Goal: Task Accomplishment & Management: Complete application form

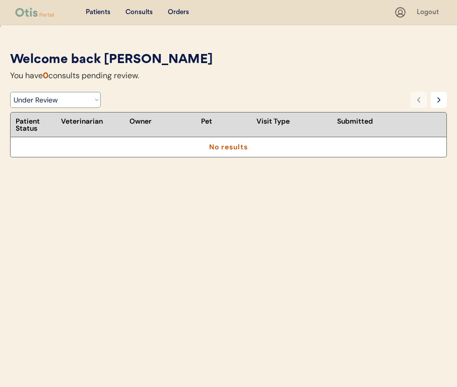
select select ""under_review""
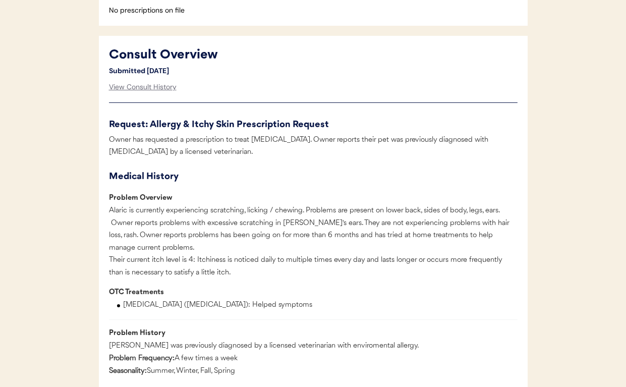
scroll to position [444, 0]
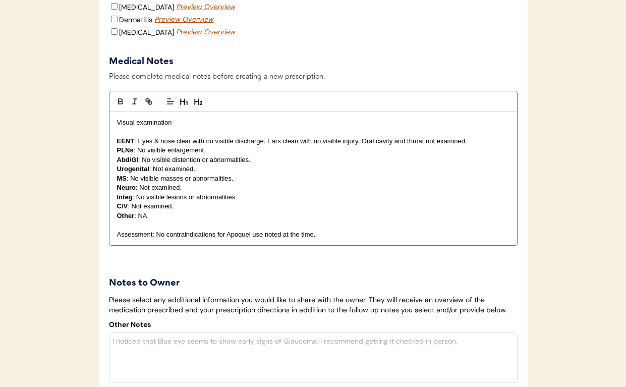
scroll to position [1396, 0]
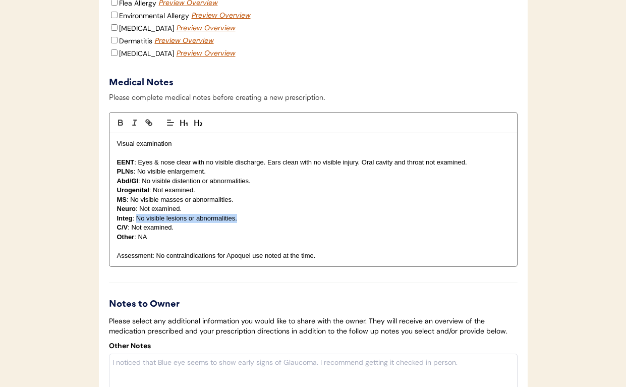
drag, startPoint x: 240, startPoint y: 230, endPoint x: 136, endPoint y: 231, distance: 103.8
click at [136, 223] on p "Integ : No visible lesions or abnormalities." at bounding box center [313, 218] width 392 height 9
click at [307, 260] on p "Assessment: No contraindications for Apoquel use noted at the time." at bounding box center [313, 255] width 392 height 9
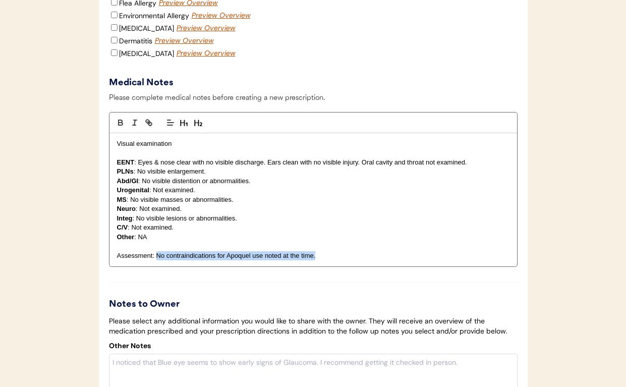
drag, startPoint x: 322, startPoint y: 266, endPoint x: 157, endPoint y: 266, distance: 164.3
click at [157, 260] on p "Assessment: No contraindications for Apoquel use noted at the time." at bounding box center [313, 255] width 392 height 9
click at [165, 260] on p "Assessment: 1) pruritus" at bounding box center [313, 255] width 392 height 9
click at [205, 260] on p "Assessment: 1) hx of pruritus" at bounding box center [313, 255] width 392 height 9
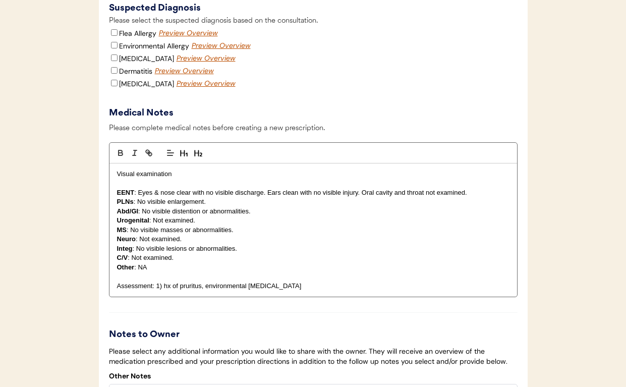
scroll to position [1366, 0]
click at [112, 48] on input "Environmental Allergy" at bounding box center [114, 45] width 7 height 7
checkbox input "true"
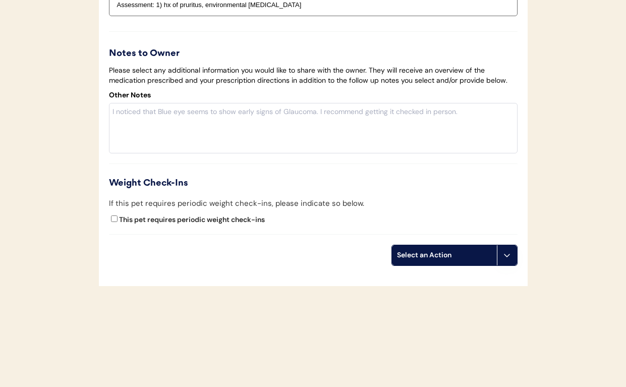
scroll to position [1655, 0]
click at [489, 255] on div "Select an Action" at bounding box center [444, 255] width 95 height 10
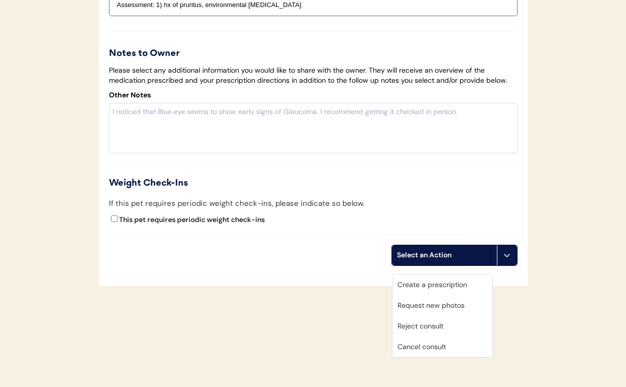
click at [465, 276] on div "Create a prescription" at bounding box center [442, 284] width 100 height 21
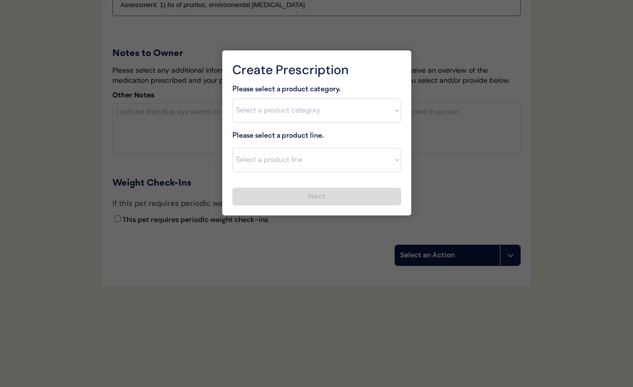
click at [270, 128] on div "Please select a product category. Select a product category Allergies Antibioti…" at bounding box center [316, 145] width 169 height 122
select select ""allergies""
select select ""Apoquel Chewable Tablet""
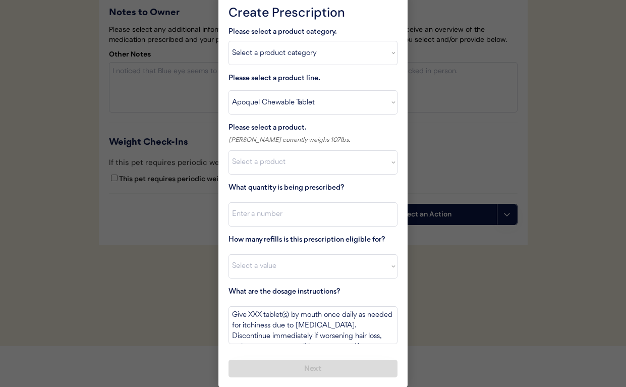
scroll to position [1687, 0]
select select ""1348695171700984260__LOOKUP__1718203052189x696095464048789800""
click at [254, 316] on textarea "Give XXX tablet(s) by mouth once daily as needed for itchiness due to allergies…" at bounding box center [312, 325] width 169 height 38
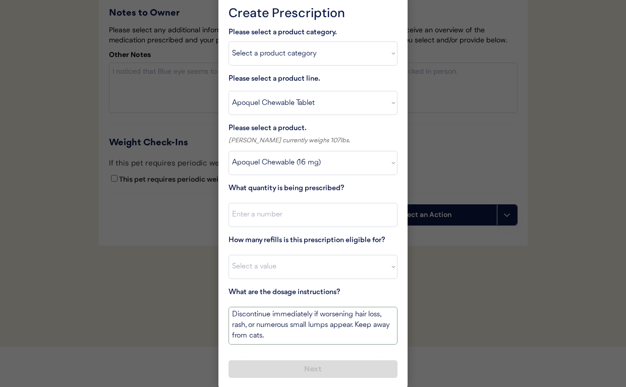
drag, startPoint x: 315, startPoint y: 335, endPoint x: 402, endPoint y: 411, distance: 116.1
drag, startPoint x: 340, startPoint y: 337, endPoint x: 350, endPoint y: 325, distance: 16.1
click at [350, 325] on textarea "Give 1.5 tablets orally every 12 hours for 14 days. Then give 1.5 tablets every…" at bounding box center [312, 325] width 169 height 38
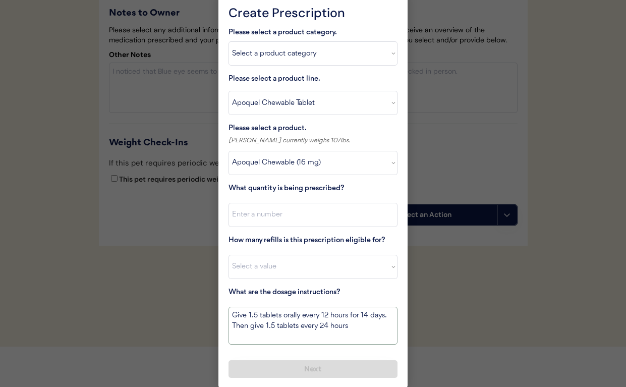
scroll to position [0, 0]
click at [387, 313] on textarea "Give 1.5 tablets orally every 12 hours for 14 days. Then give 1.5 tablets every…" at bounding box center [312, 325] width 169 height 38
paste textarea "if needed for maintenance therapy."
click at [234, 325] on textarea "Give 1.5 tablets orally every 12 hours for 14 days. if needed for maintenance t…" at bounding box center [312, 325] width 169 height 38
click at [353, 324] on textarea "Give 1.5 tablets orally every 12 hours for 14 days. If needed for maintenance t…" at bounding box center [312, 325] width 169 height 38
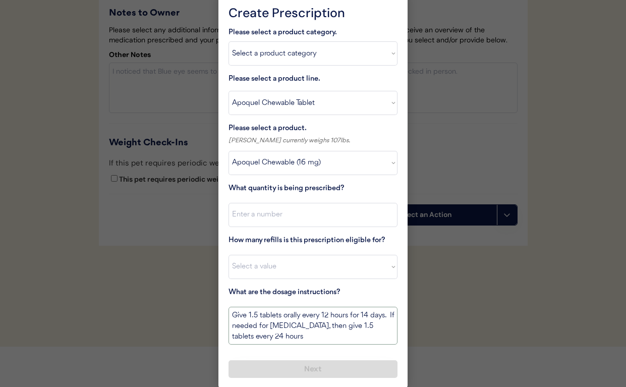
click at [342, 334] on textarea "Give 1.5 tablets orally every 12 hours for 14 days. If needed for maintenance t…" at bounding box center [312, 325] width 169 height 38
type textarea "Give 1.5 tablets orally every 12 hours for 14 days. If needed for maintenance t…"
click at [278, 212] on input "input" at bounding box center [312, 215] width 169 height 24
click at [296, 214] on input "input" at bounding box center [312, 215] width 169 height 24
type input "60"
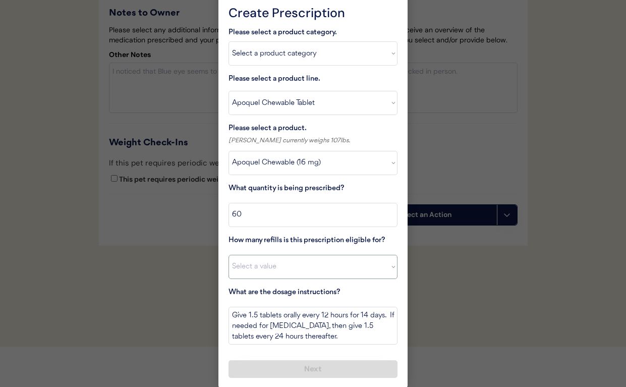
select select "5"
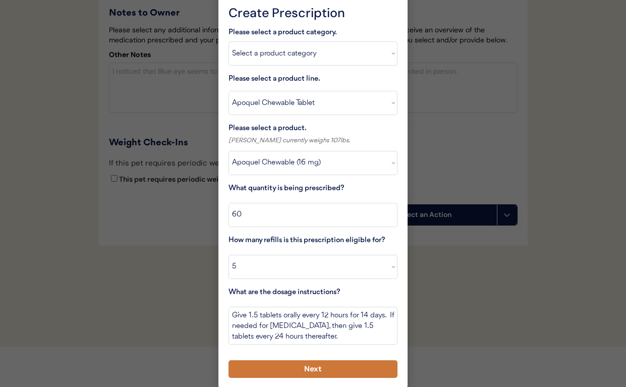
click at [282, 365] on button "Next" at bounding box center [312, 369] width 169 height 18
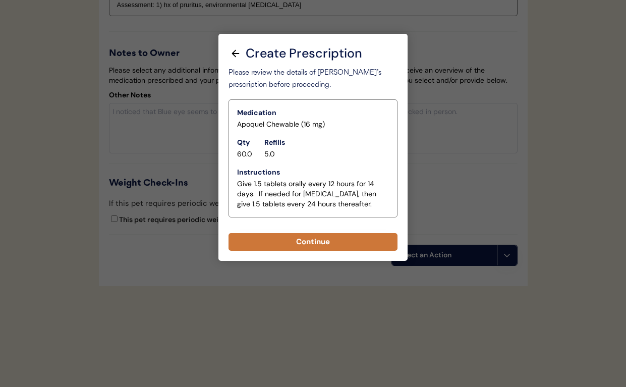
click at [277, 233] on button "Continue" at bounding box center [312, 242] width 169 height 18
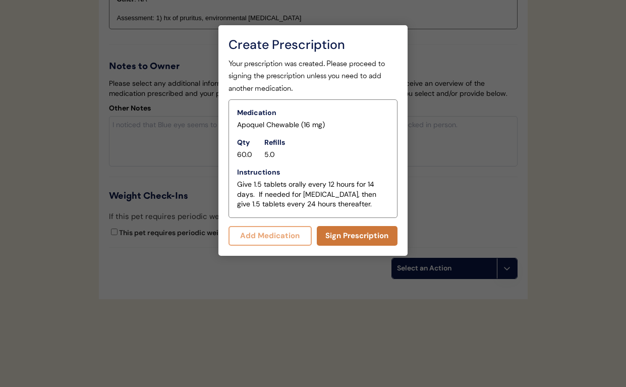
click at [326, 235] on button "Sign Prescription" at bounding box center [357, 236] width 81 height 20
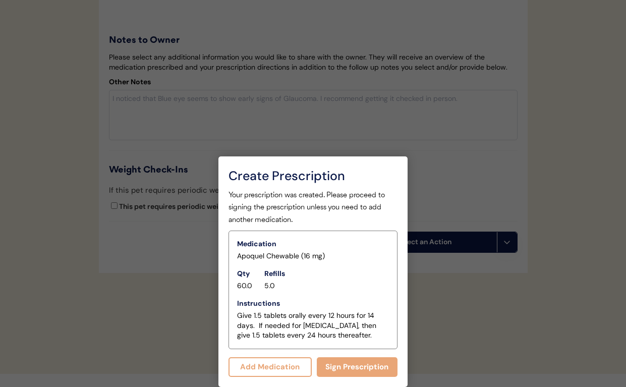
scroll to position [1523, 0]
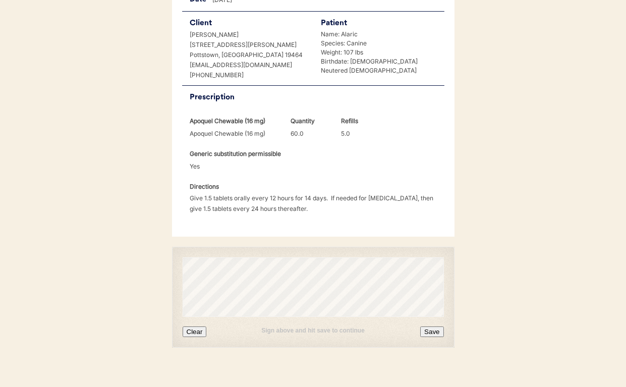
scroll to position [229, 0]
click at [197, 327] on button "Clear" at bounding box center [194, 332] width 24 height 11
click at [430, 327] on button "Save" at bounding box center [431, 332] width 23 height 11
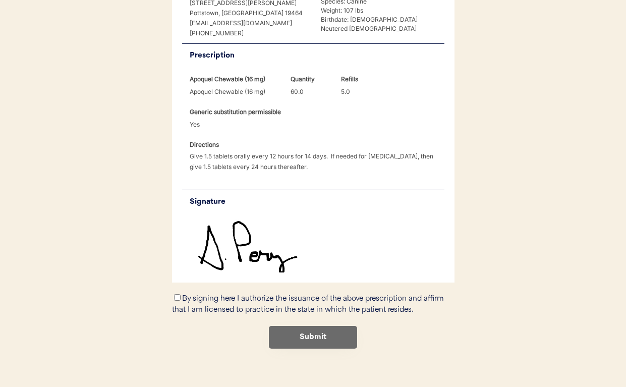
scroll to position [271, 0]
click at [174, 294] on input "By signing here I authorize the issuance of the above prescription and affirm t…" at bounding box center [177, 297] width 7 height 7
checkbox input "true"
click at [317, 327] on button "Submit" at bounding box center [313, 337] width 88 height 23
click at [300, 326] on button "Submit" at bounding box center [313, 337] width 88 height 23
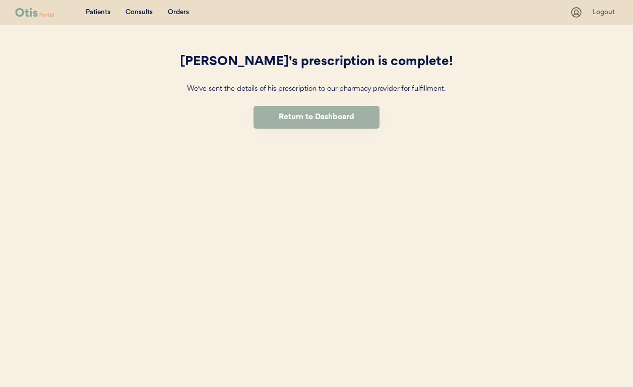
click at [314, 121] on button "Return to Dashboard" at bounding box center [317, 117] width 126 height 23
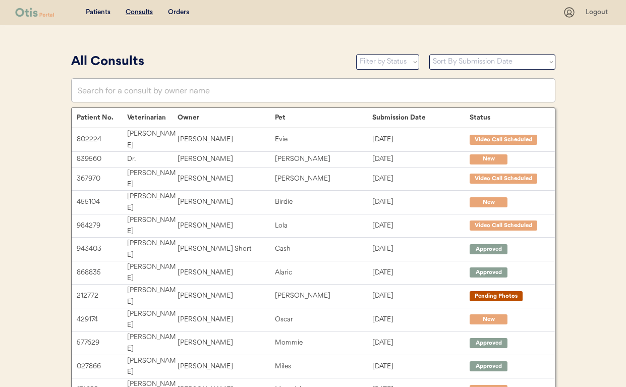
click at [135, 11] on u "Consults" at bounding box center [139, 12] width 27 height 7
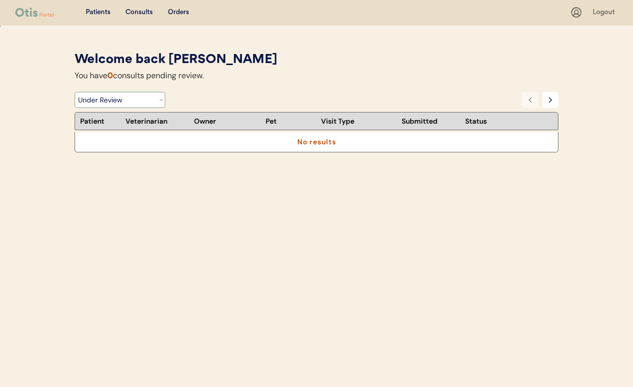
select select ""video_call_scheduled""
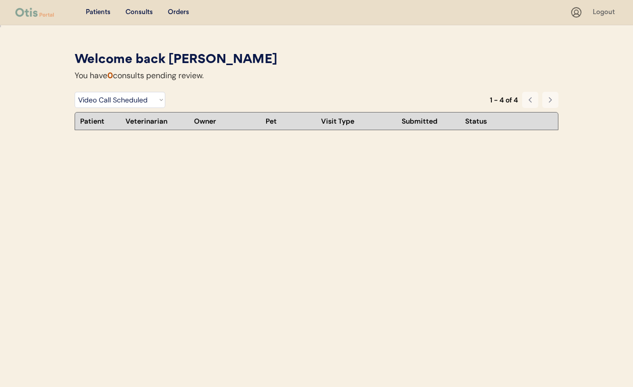
select select ""video_call_scheduled""
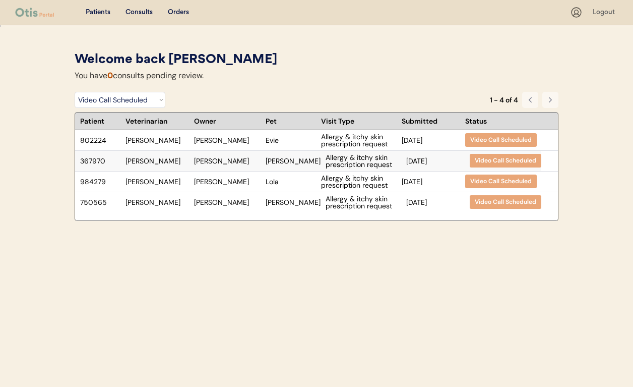
click at [292, 163] on div "[PERSON_NAME]" at bounding box center [293, 160] width 55 height 7
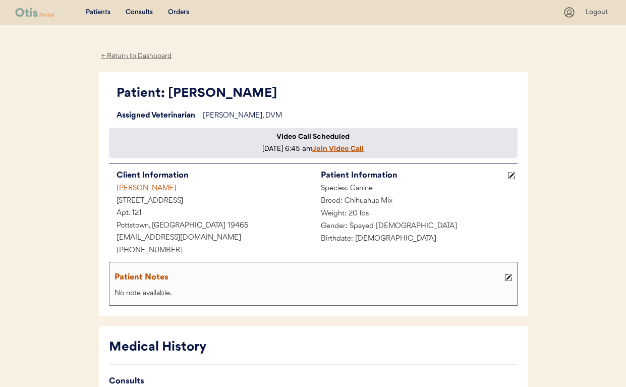
click at [143, 56] on div "← Return to Dashboard" at bounding box center [137, 56] width 76 height 12
click at [138, 52] on div "← Return to Dashboard" at bounding box center [137, 56] width 76 height 12
click at [138, 7] on div "Patients Consults Orders" at bounding box center [288, 12] width 547 height 13
click at [138, 11] on div "Consults" at bounding box center [139, 13] width 27 height 10
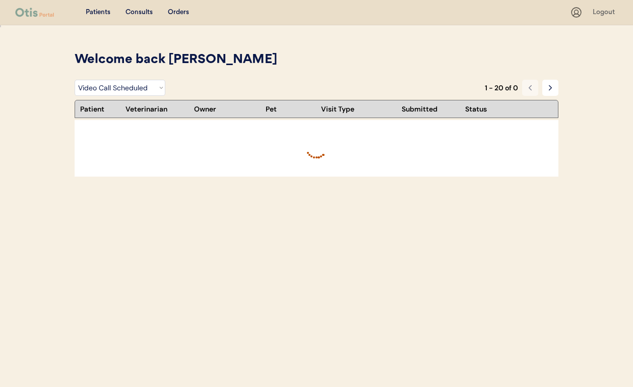
select select ""video_call_scheduled""
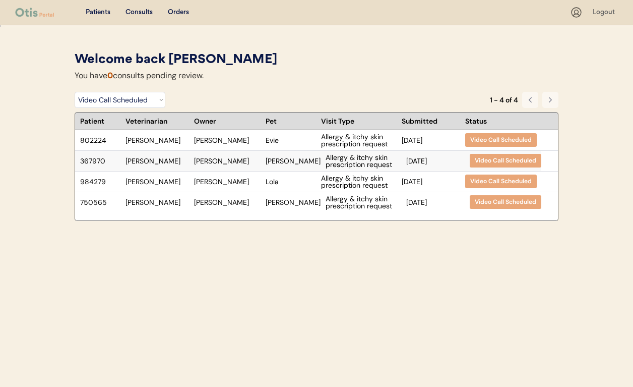
click at [235, 157] on div "[PERSON_NAME]" at bounding box center [227, 160] width 67 height 7
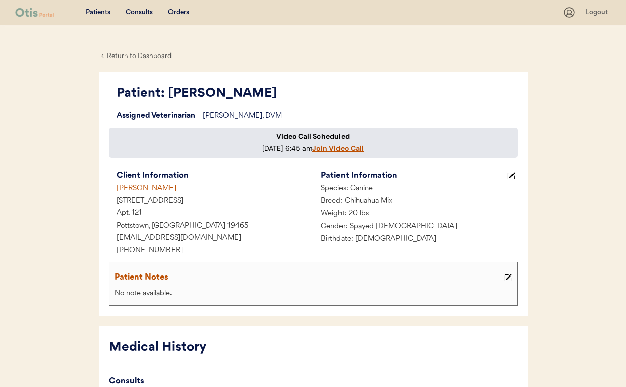
click at [312, 153] on u "Join Video Call" at bounding box center [337, 148] width 51 height 9
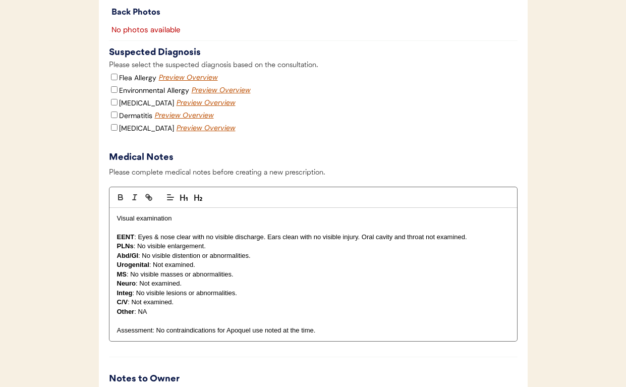
scroll to position [1332, 0]
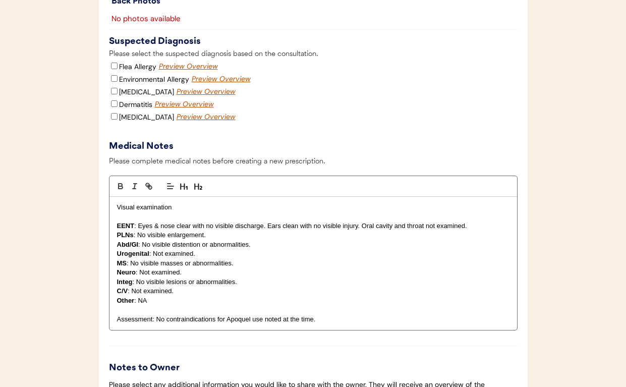
click at [112, 82] on input "Environmental Allergy" at bounding box center [114, 78] width 7 height 7
checkbox input "true"
drag, startPoint x: 245, startPoint y: 293, endPoint x: 137, endPoint y: 289, distance: 108.5
click at [137, 286] on p "Integ : No visible lesions or abnormalities." at bounding box center [313, 281] width 392 height 9
click at [149, 286] on p "Integ : mild erythema" at bounding box center [313, 281] width 392 height 9
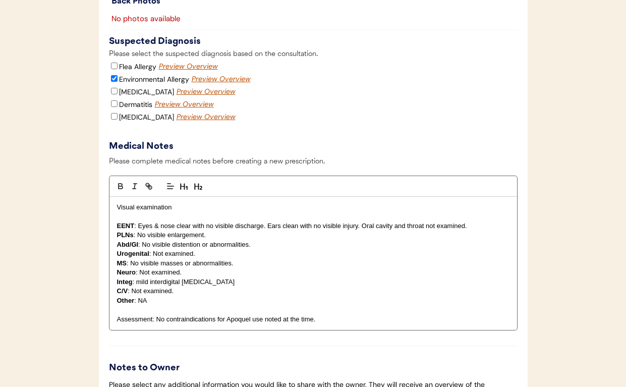
click at [224, 286] on p "Integ : mild interdigital erythema" at bounding box center [313, 281] width 392 height 9
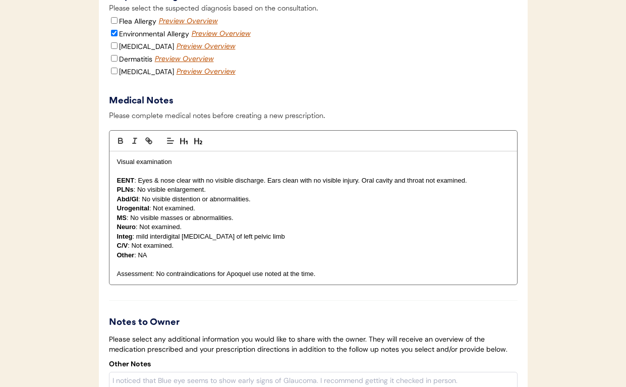
scroll to position [1399, 0]
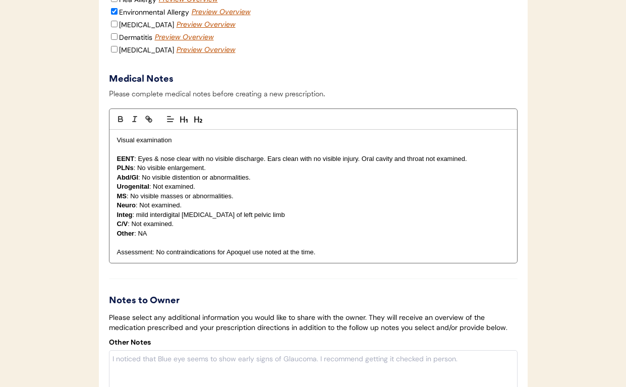
click at [156, 257] on p "Assessment: No contraindications for Apoquel use noted at the time." at bounding box center [313, 251] width 392 height 9
drag, startPoint x: 176, startPoint y: 260, endPoint x: 329, endPoint y: 266, distance: 152.8
click at [328, 263] on div "Visual examination EENT : Eyes & nose clear with no visible discharge. Ears cle…" at bounding box center [312, 196] width 407 height 133
click at [158, 257] on p "Assessment: Atopy" at bounding box center [313, 251] width 392 height 9
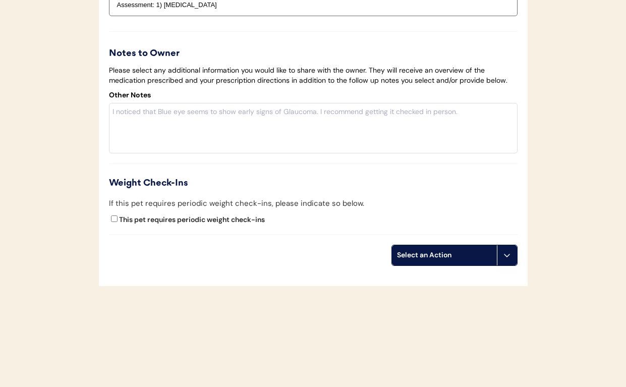
scroll to position [1653, 0]
click at [425, 258] on div "Select an Action" at bounding box center [444, 255] width 95 height 10
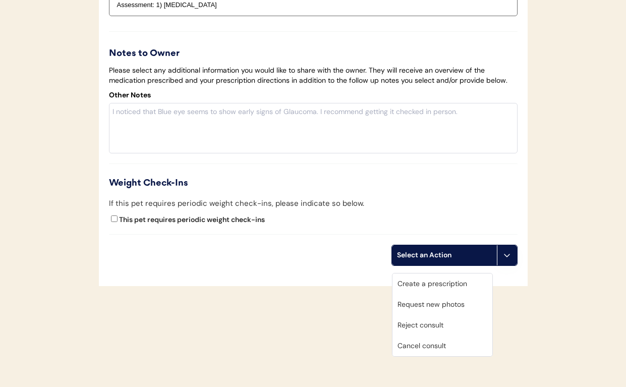
click at [422, 276] on div "Create a prescription" at bounding box center [442, 283] width 100 height 21
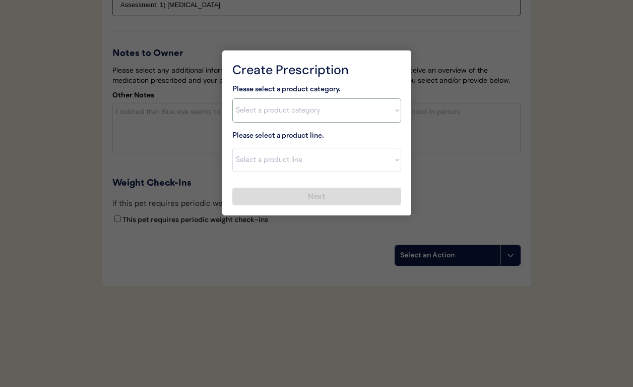
select select ""allergies""
click at [260, 96] on div "Please select a product category. Select a product category Allergies Antibioti…" at bounding box center [316, 103] width 169 height 39
select select ""Apoquel Chewable Tablet""
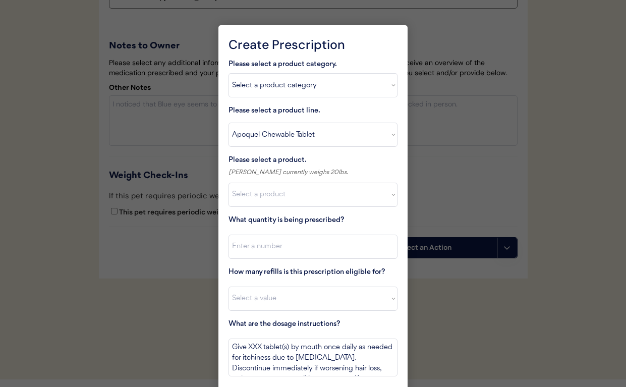
click at [258, 208] on div "Please select a product category. Select a product category Allergies Antibioti…" at bounding box center [312, 233] width 169 height 351
select select ""1348695171700984260__LOOKUP__1717641301329x670072284184361000""
click at [262, 244] on input "input" at bounding box center [312, 246] width 169 height 24
type input "30"
select select "3"
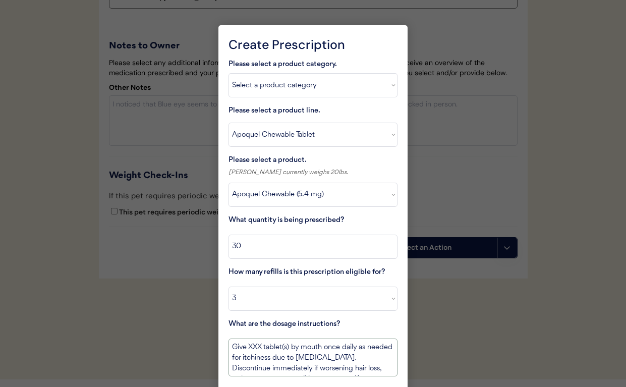
scroll to position [0, 0]
click at [255, 348] on textarea "Give XXX tablet(s) by mouth once daily as needed for itchiness due to allergies…" at bounding box center [312, 357] width 169 height 38
click at [270, 354] on textarea "Give 1 tablet orally every 12 hours for 14 days. If needed for maintenance tabl…" at bounding box center [312, 357] width 169 height 38
click at [346, 359] on textarea "Give 1 tablet orally every 12 hours for 14 days. If needed for long term mainte…" at bounding box center [312, 357] width 169 height 38
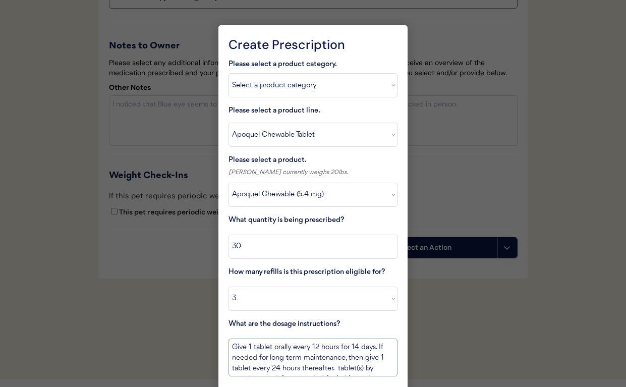
drag, startPoint x: 345, startPoint y: 371, endPoint x: 471, endPoint y: 422, distance: 136.1
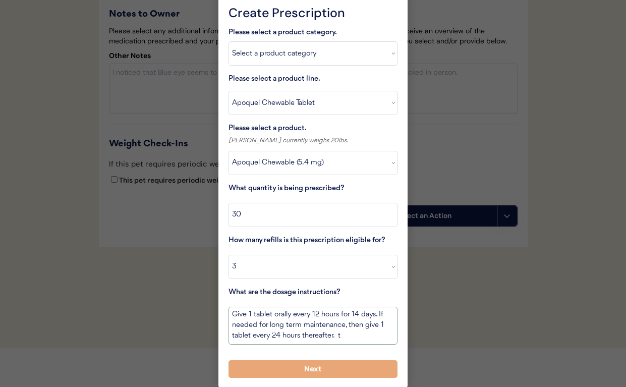
scroll to position [1, 0]
type textarea "Give 1 tablet orally every 12 hours for 14 days. If needed for long term mainte…"
click at [353, 361] on button "Next" at bounding box center [312, 369] width 169 height 18
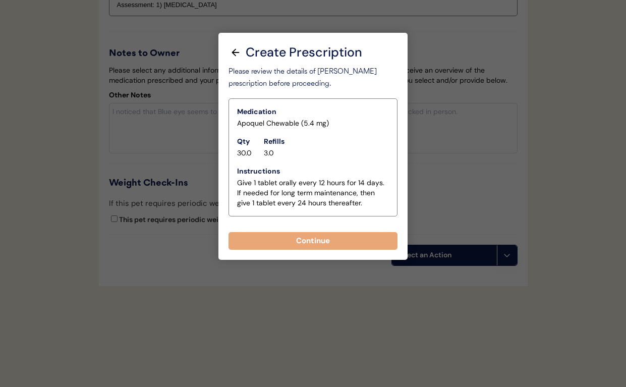
scroll to position [1653, 0]
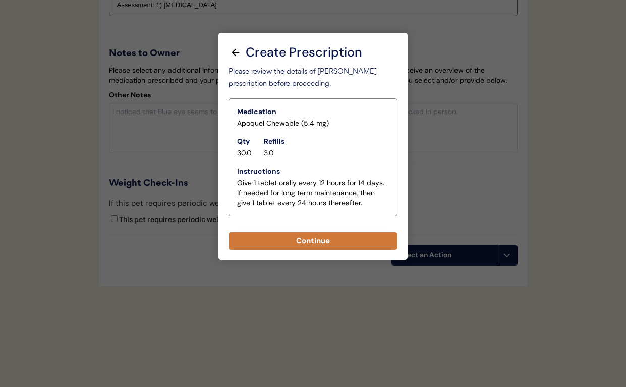
click at [318, 232] on button "Continue" at bounding box center [312, 241] width 169 height 18
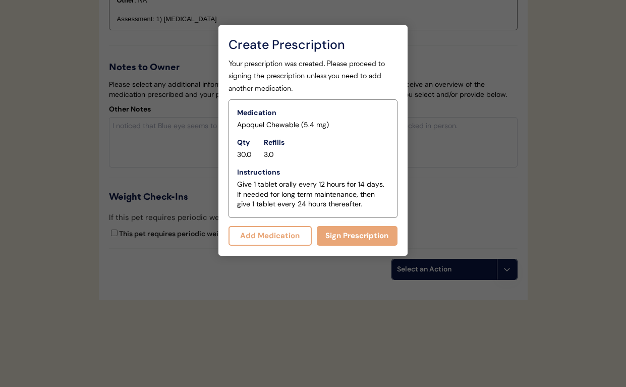
click at [340, 226] on button "Sign Prescription" at bounding box center [357, 236] width 81 height 20
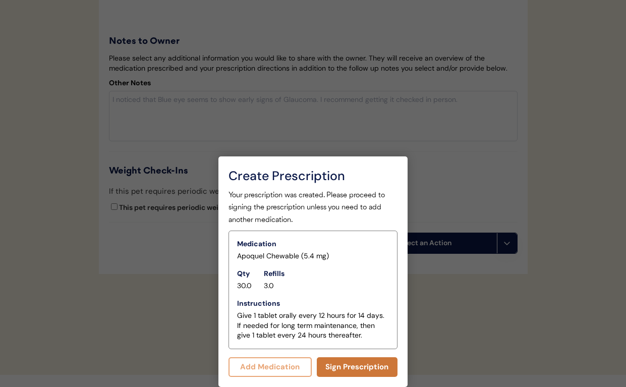
scroll to position [1521, 0]
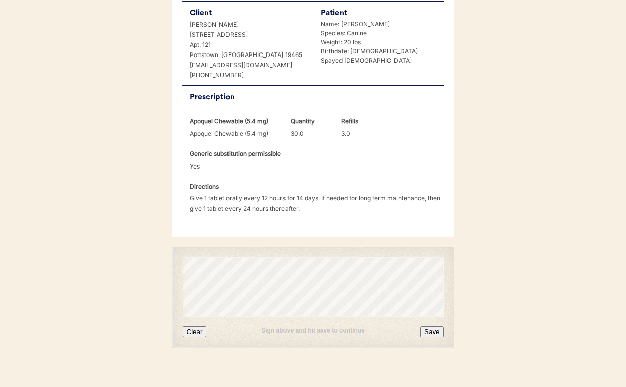
scroll to position [239, 0]
click at [190, 327] on button "Clear" at bounding box center [194, 332] width 24 height 11
click at [427, 327] on button "Save" at bounding box center [431, 332] width 23 height 11
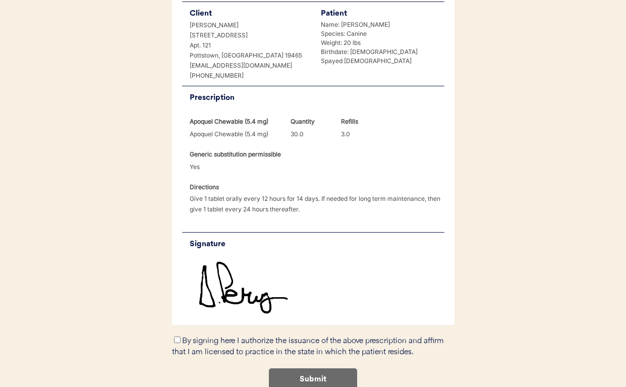
click at [174, 336] on input "By signing here I authorize the issuance of the above prescription and affirm t…" at bounding box center [177, 339] width 7 height 7
checkbox input "true"
click at [318, 368] on button "Submit" at bounding box center [313, 379] width 88 height 23
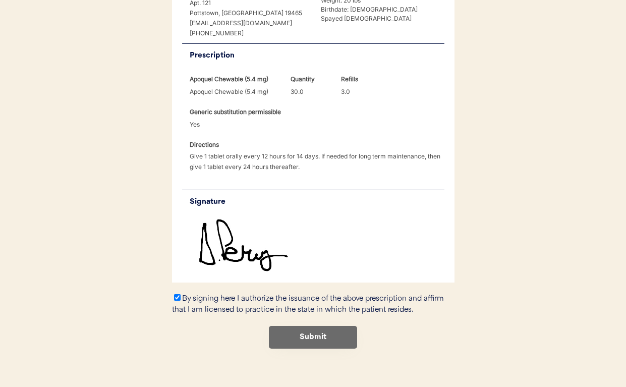
scroll to position [281, 0]
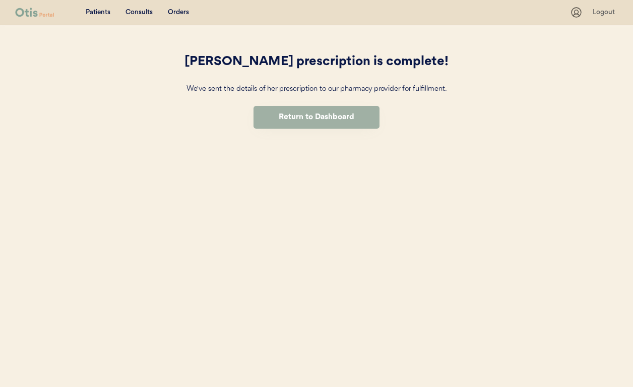
click at [293, 119] on button "Return to Dashboard" at bounding box center [317, 117] width 126 height 23
